Goal: Obtain resource: Obtain resource

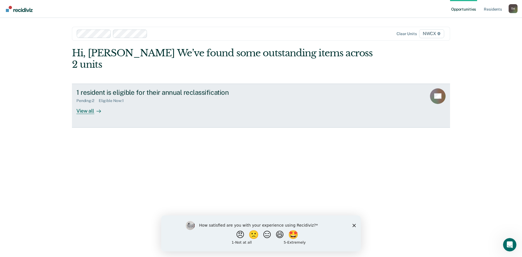
click at [86, 103] on div "View all" at bounding box center [91, 108] width 31 height 11
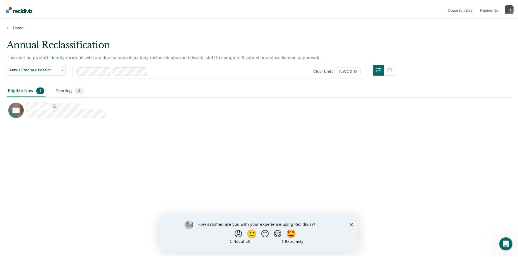
scroll to position [173, 504]
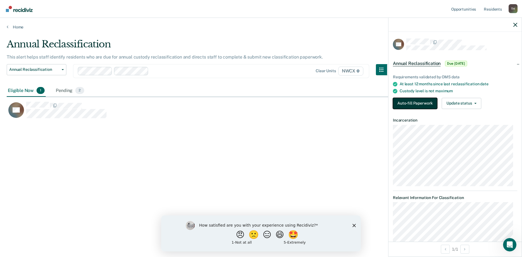
click at [212, 103] on button "Auto-fill Paperwork" at bounding box center [415, 103] width 44 height 11
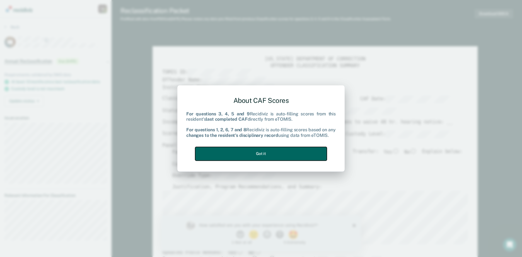
click at [212, 134] on button "Got it" at bounding box center [261, 154] width 132 height 14
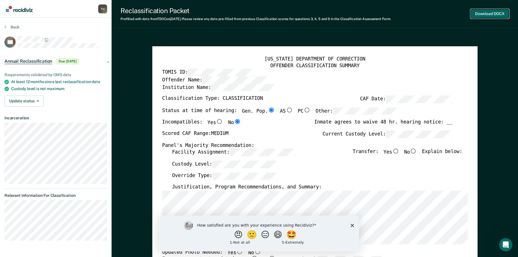
click at [212, 13] on button "Download DOCX" at bounding box center [489, 13] width 38 height 9
type textarea "x"
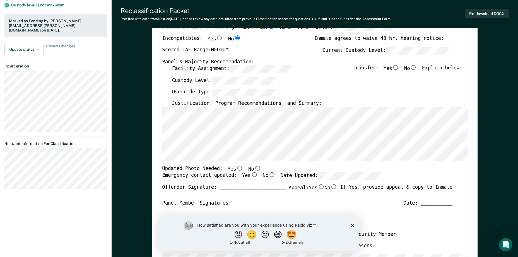
scroll to position [28, 0]
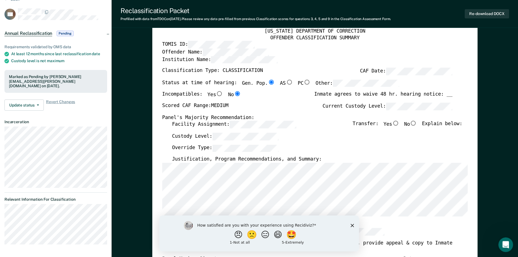
click at [212, 134] on icon "Open Intercom Messenger" at bounding box center [504, 243] width 9 height 9
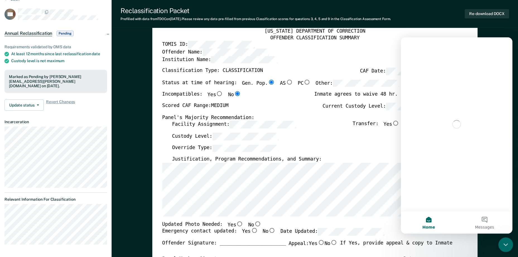
scroll to position [0, 0]
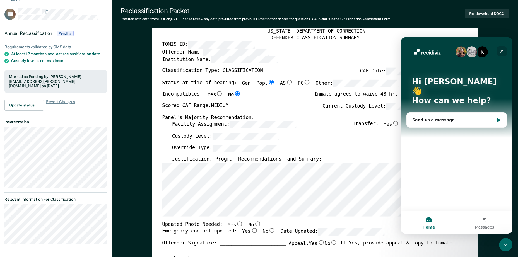
click at [212, 50] on icon "Close" at bounding box center [501, 51] width 3 height 3
